Goal: Task Accomplishment & Management: Use online tool/utility

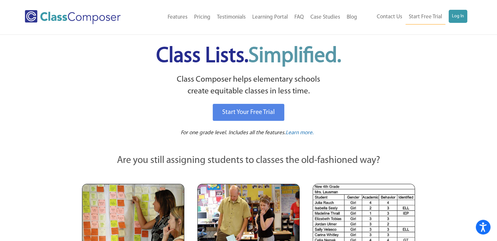
click at [454, 25] on div "Menu Home Old Features Pricing Testimonials Learning Portal FAQ Case Studies Bl…" at bounding box center [248, 17] width 447 height 34
click at [455, 22] on link "Log In" at bounding box center [458, 16] width 19 height 13
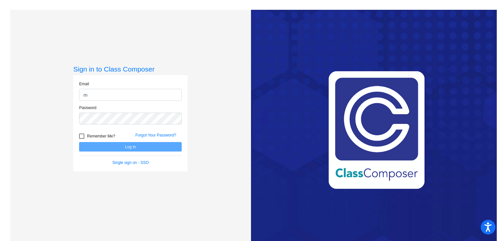
type input "[EMAIL_ADDRESS][DOMAIN_NAME]"
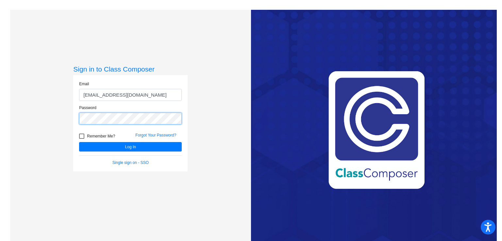
click at [79, 142] on button "Log In" at bounding box center [130, 146] width 103 height 9
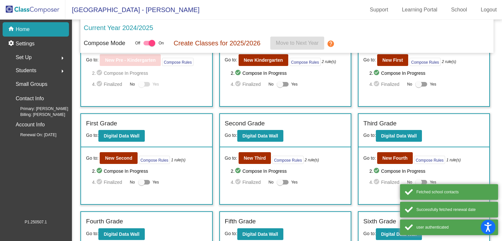
scroll to position [46, 0]
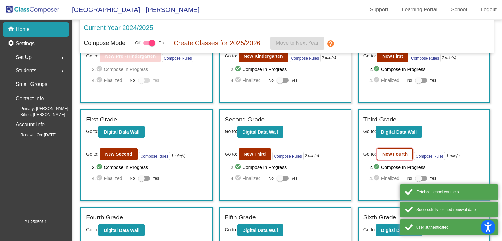
click at [399, 154] on b "New Fourth" at bounding box center [394, 154] width 25 height 5
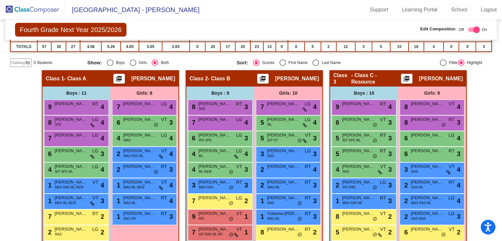
scroll to position [89, 0]
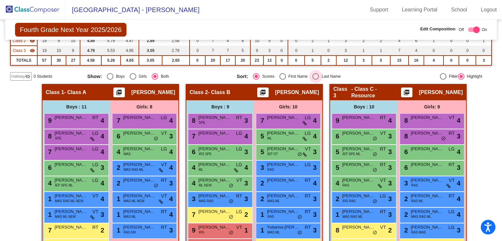
click at [317, 76] on div "Select an option" at bounding box center [315, 76] width 7 height 7
click at [316, 80] on input "Last Name" at bounding box center [315, 80] width 0 height 0
radio input "true"
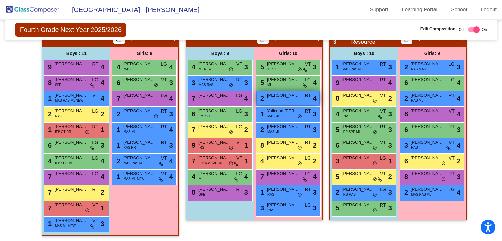
scroll to position [143, 0]
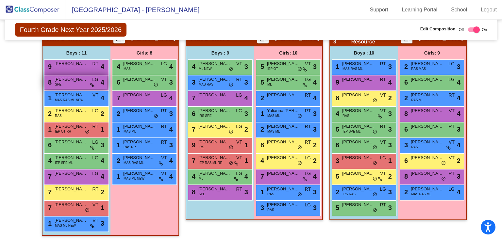
click at [72, 80] on span "[PERSON_NAME]" at bounding box center [71, 79] width 33 height 7
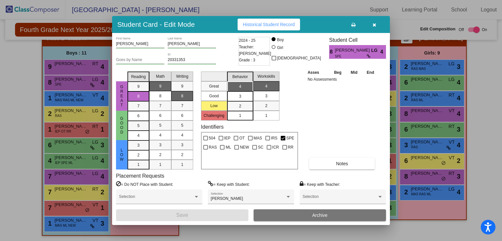
click at [375, 24] on icon "button" at bounding box center [375, 25] width 4 height 5
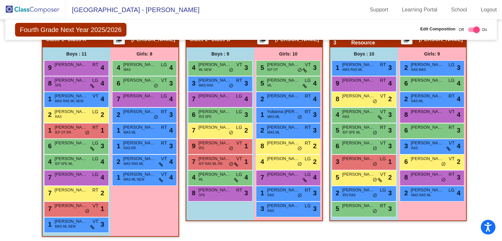
scroll to position [143, 0]
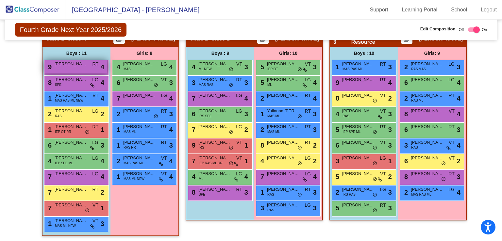
click at [73, 65] on span "[PERSON_NAME]" at bounding box center [71, 64] width 33 height 7
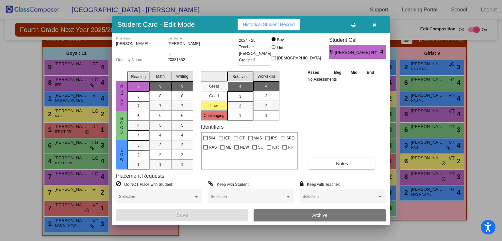
click at [374, 23] on icon "button" at bounding box center [375, 25] width 4 height 5
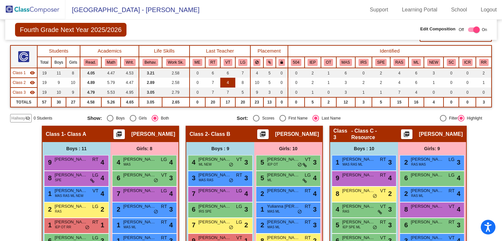
scroll to position [47, 0]
click at [17, 81] on span "Class 2" at bounding box center [19, 83] width 13 height 6
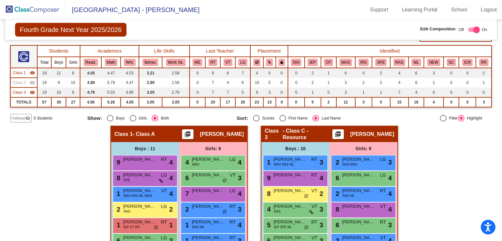
click at [17, 81] on span "Class 2" at bounding box center [19, 83] width 13 height 6
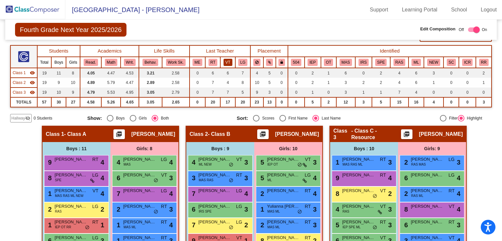
click at [226, 61] on button "VT" at bounding box center [228, 62] width 9 height 7
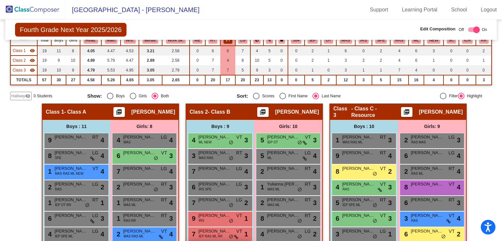
scroll to position [58, 0]
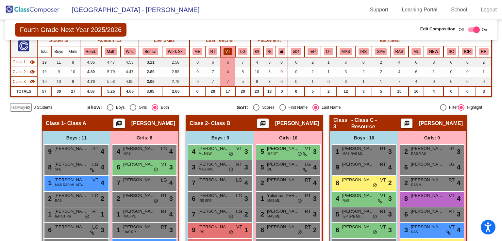
click at [226, 49] on button "VT" at bounding box center [228, 51] width 9 height 7
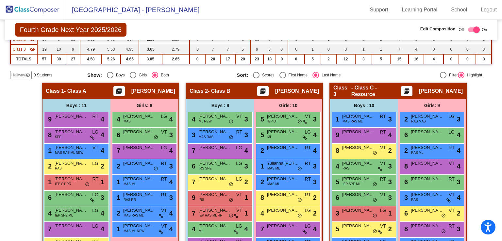
scroll to position [92, 0]
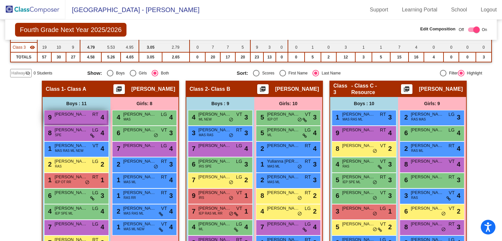
click at [75, 115] on span "[PERSON_NAME]" at bounding box center [71, 114] width 33 height 7
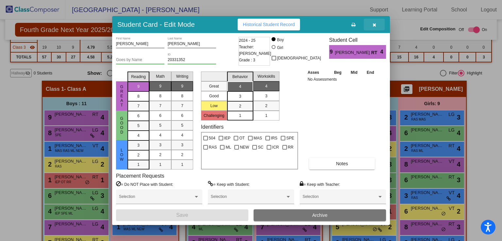
click at [378, 25] on button "button" at bounding box center [374, 25] width 21 height 12
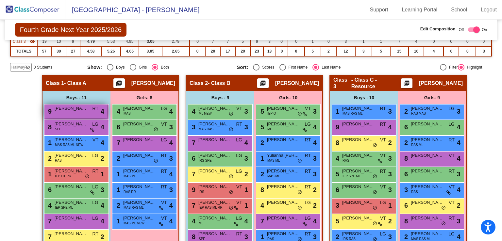
scroll to position [97, 0]
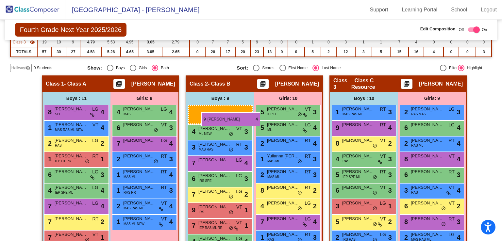
drag, startPoint x: 79, startPoint y: 113, endPoint x: 201, endPoint y: 112, distance: 121.9
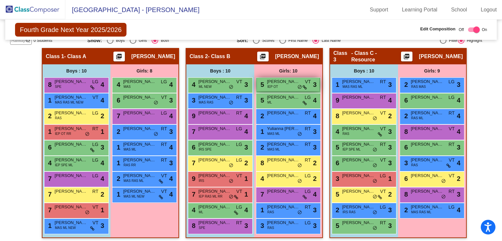
scroll to position [127, 0]
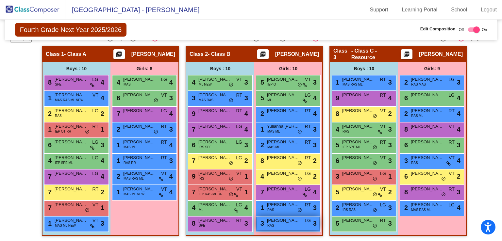
click at [284, 220] on span "[PERSON_NAME]" at bounding box center [283, 220] width 33 height 7
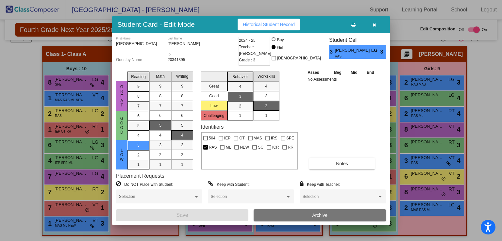
click at [373, 25] on icon "button" at bounding box center [375, 25] width 4 height 5
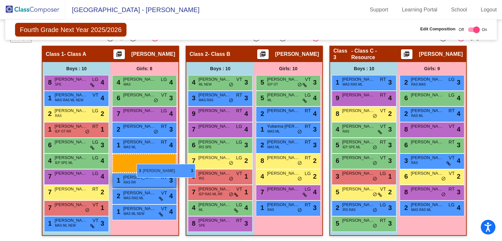
drag, startPoint x: 276, startPoint y: 219, endPoint x: 132, endPoint y: 162, distance: 154.5
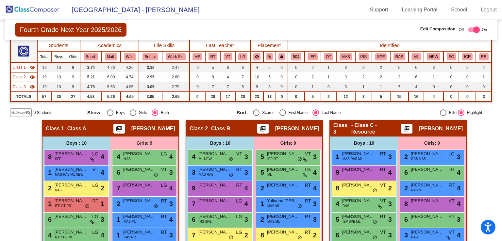
scroll to position [52, 0]
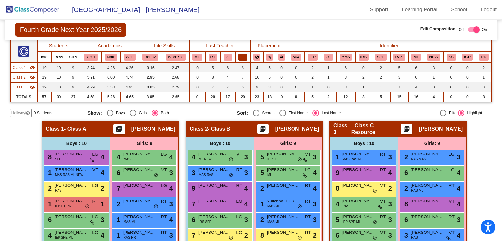
click at [244, 55] on button "LG" at bounding box center [242, 57] width 9 height 7
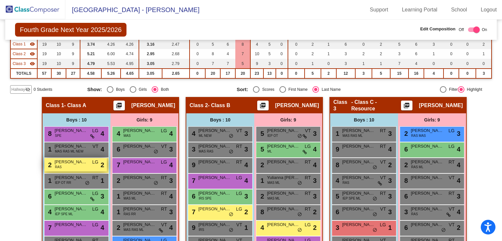
scroll to position [47, 0]
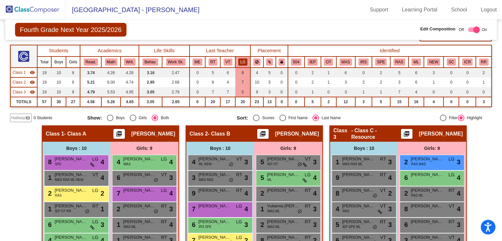
click at [227, 57] on th "VT" at bounding box center [227, 62] width 15 height 11
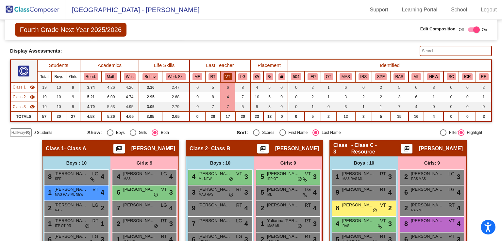
scroll to position [29, 0]
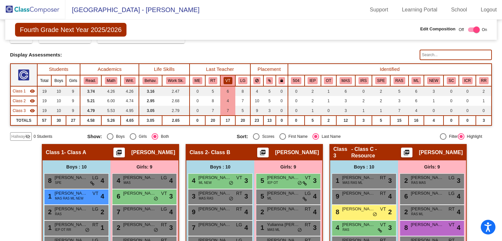
click at [228, 79] on button "VT" at bounding box center [228, 80] width 9 height 7
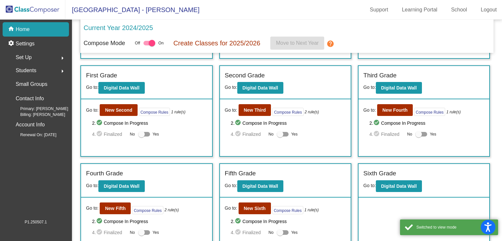
scroll to position [102, 0]
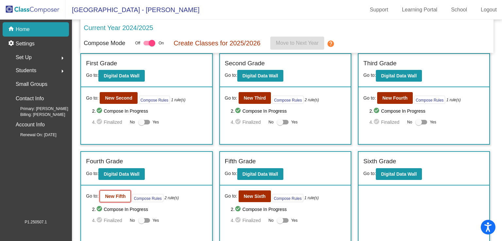
click at [120, 194] on b "New Fifth" at bounding box center [115, 196] width 21 height 5
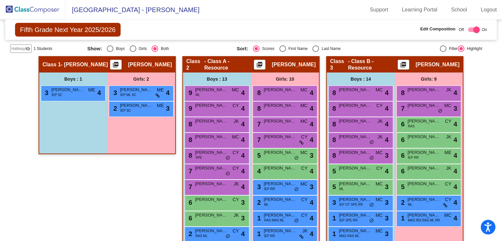
scroll to position [127, 0]
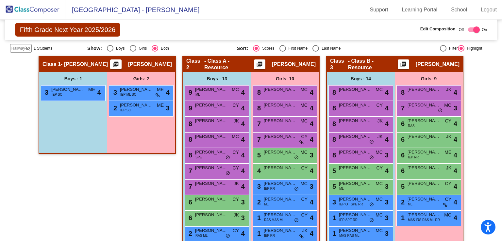
click at [314, 47] on div "Select an option" at bounding box center [315, 48] width 7 height 7
click at [315, 52] on input "Last Name" at bounding box center [315, 52] width 0 height 0
radio input "true"
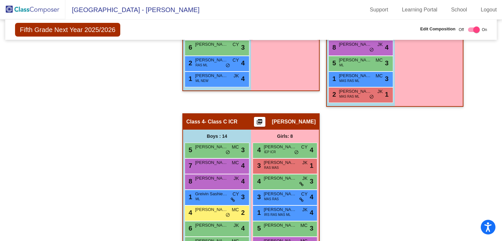
scroll to position [329, 0]
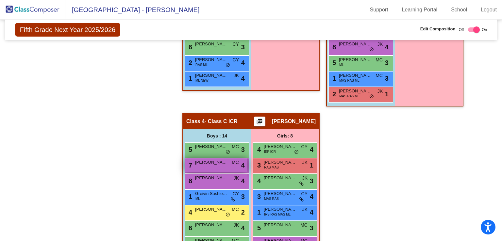
click at [216, 162] on span "[PERSON_NAME] [PERSON_NAME]" at bounding box center [211, 162] width 33 height 7
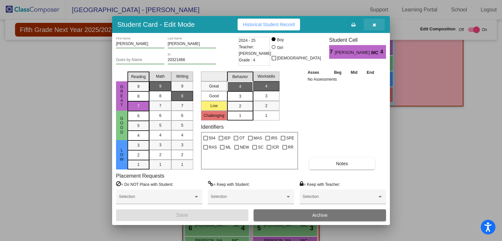
click at [382, 24] on button "button" at bounding box center [374, 25] width 21 height 12
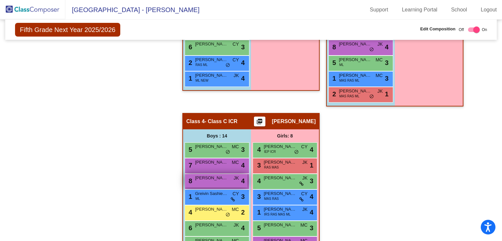
click at [200, 178] on span "[PERSON_NAME] [PERSON_NAME]" at bounding box center [211, 178] width 33 height 7
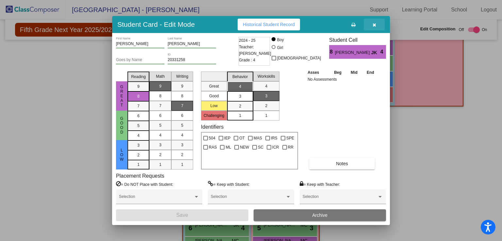
click at [372, 25] on button "button" at bounding box center [374, 25] width 21 height 12
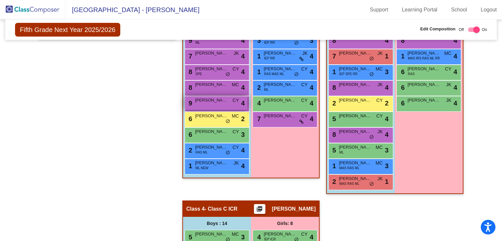
scroll to position [239, 0]
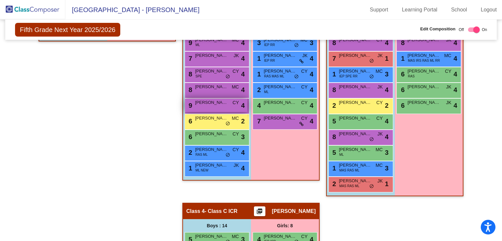
click at [215, 68] on span "[PERSON_NAME]" at bounding box center [211, 71] width 33 height 7
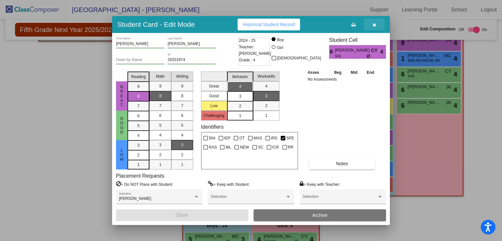
click at [378, 24] on button "button" at bounding box center [374, 25] width 21 height 12
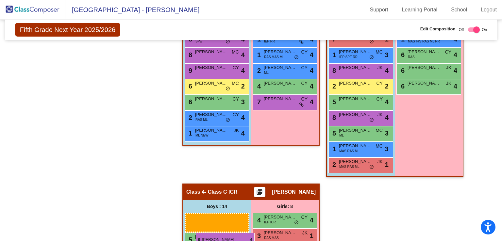
scroll to position [265, 0]
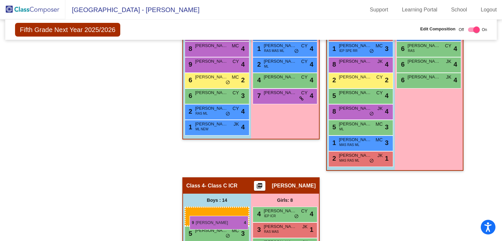
drag, startPoint x: 216, startPoint y: 46, endPoint x: 190, endPoint y: 215, distance: 171.0
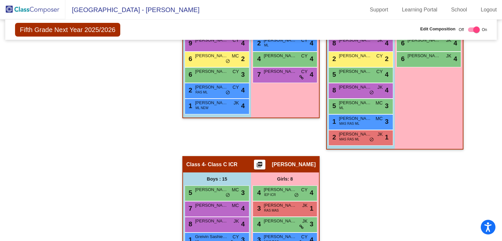
scroll to position [286, 0]
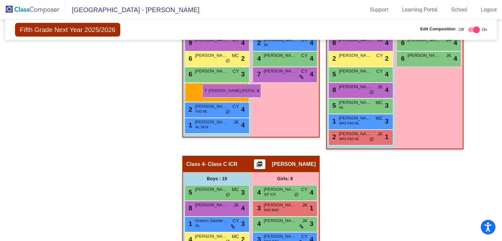
drag, startPoint x: 223, startPoint y: 207, endPoint x: 202, endPoint y: 84, distance: 124.7
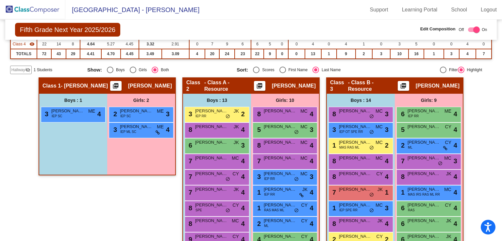
scroll to position [106, 0]
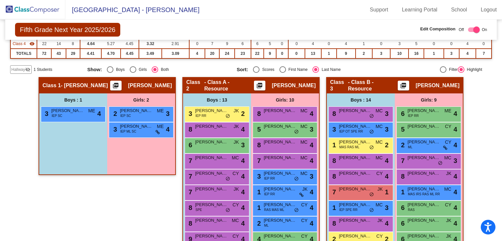
click at [284, 64] on div "Display Scores for Years: [DATE] - [DATE] [DATE] - [DATE] Grade/Archive Student…" at bounding box center [251, 6] width 482 height 136
click at [282, 67] on div "Select an option" at bounding box center [282, 69] width 7 height 7
click at [282, 73] on input "First Name" at bounding box center [282, 73] width 0 height 0
radio input "true"
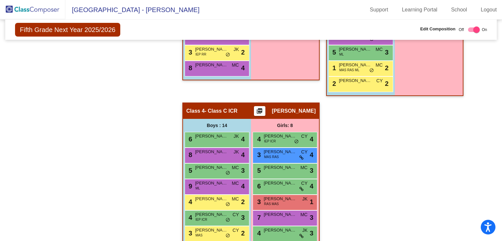
scroll to position [331, 0]
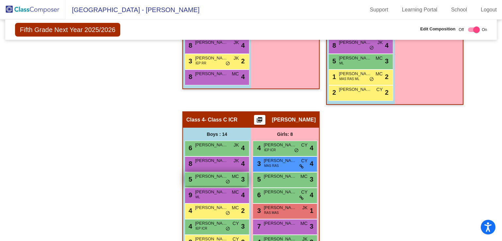
click at [210, 177] on span "[PERSON_NAME]" at bounding box center [211, 176] width 33 height 7
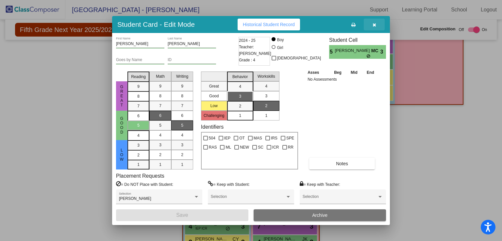
click at [374, 27] on icon "button" at bounding box center [375, 25] width 4 height 5
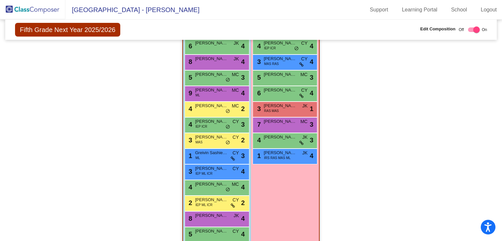
scroll to position [433, 0]
drag, startPoint x: 214, startPoint y: 218, endPoint x: 213, endPoint y: 71, distance: 146.8
drag, startPoint x: 213, startPoint y: 71, endPoint x: 166, endPoint y: 181, distance: 119.5
click at [166, 181] on div "Hallway - Hallway Class picture_as_pdf Add Student First Name Last Name Student…" at bounding box center [251, 9] width 482 height 519
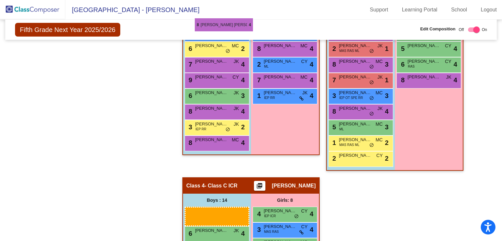
scroll to position [256, 0]
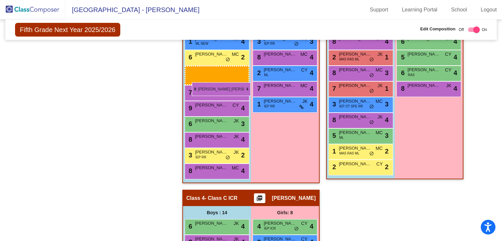
drag, startPoint x: 210, startPoint y: 214, endPoint x: 192, endPoint y: 82, distance: 132.7
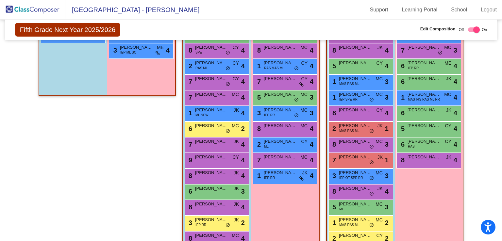
scroll to position [182, 0]
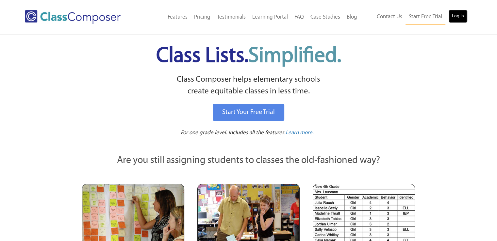
click at [453, 16] on link "Log In" at bounding box center [458, 16] width 19 height 13
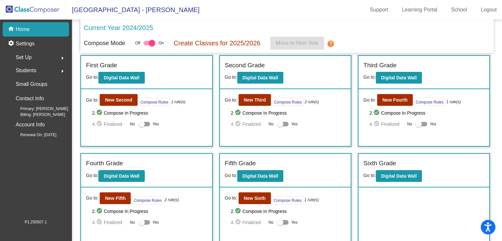
scroll to position [102, 0]
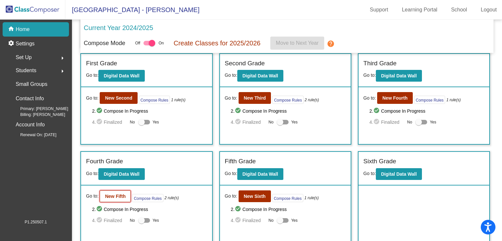
click at [123, 196] on b "New Fifth" at bounding box center [115, 196] width 21 height 5
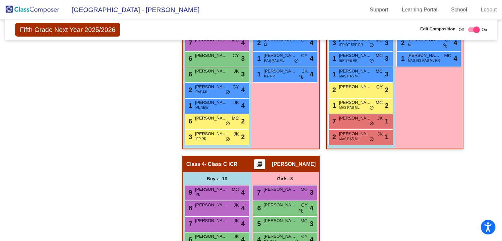
scroll to position [267, 0]
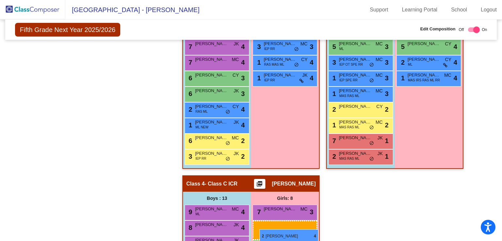
drag, startPoint x: 282, startPoint y: 60, endPoint x: 260, endPoint y: 229, distance: 171.2
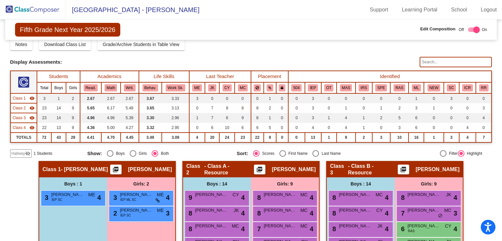
scroll to position [0, 0]
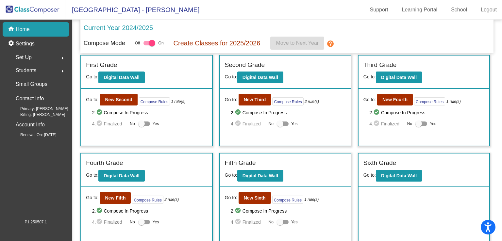
scroll to position [102, 0]
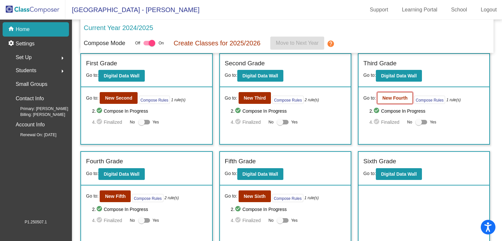
click at [377, 98] on button "New Fourth" at bounding box center [395, 98] width 36 height 12
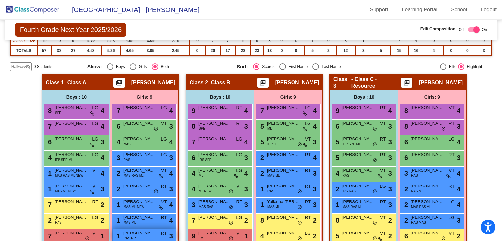
scroll to position [89, 0]
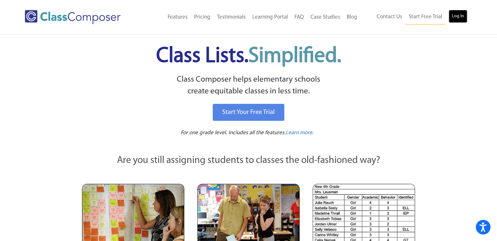
click at [451, 13] on link "Log In" at bounding box center [458, 16] width 19 height 13
